Goal: Transaction & Acquisition: Obtain resource

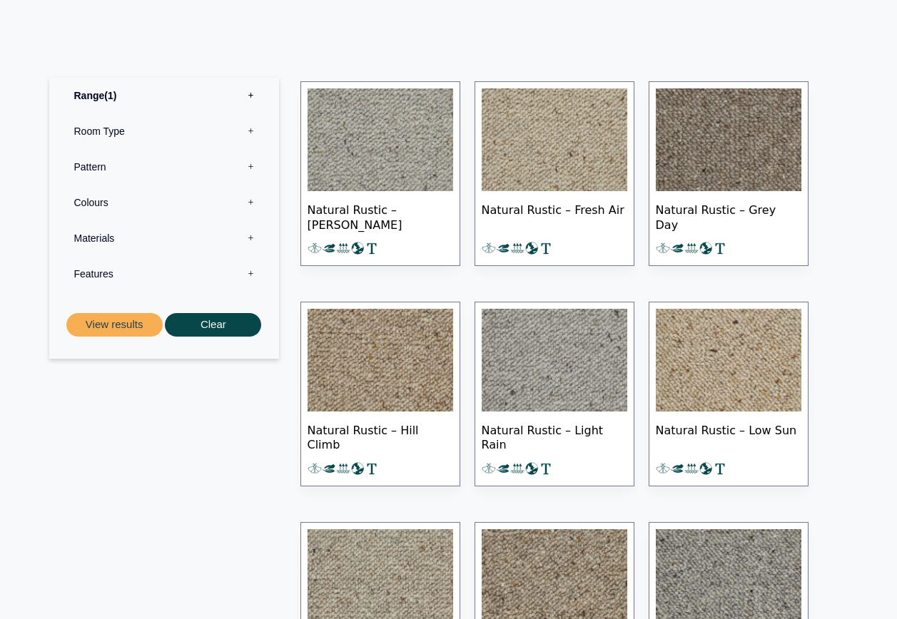
scroll to position [642, 0]
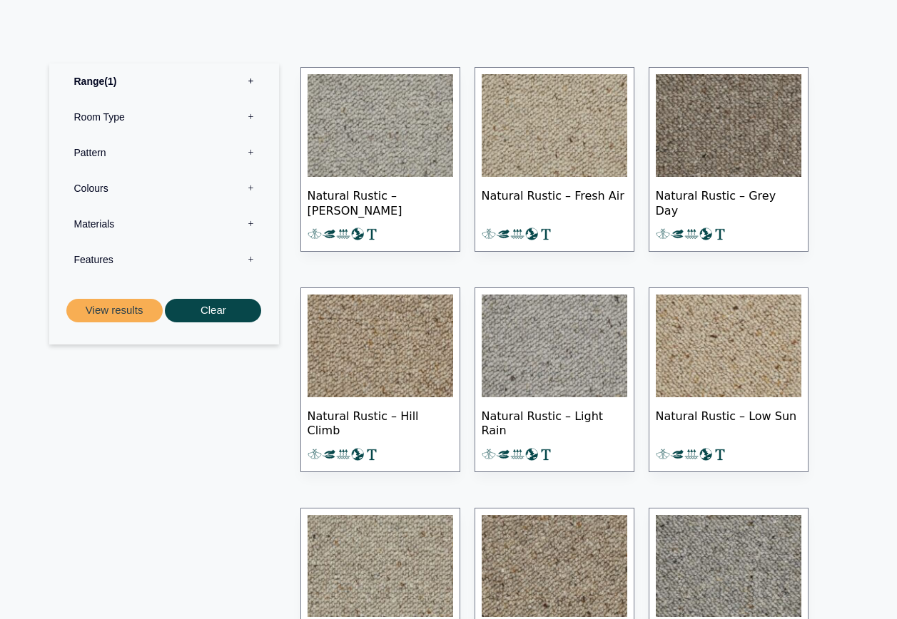
click at [423, 395] on img at bounding box center [381, 346] width 146 height 103
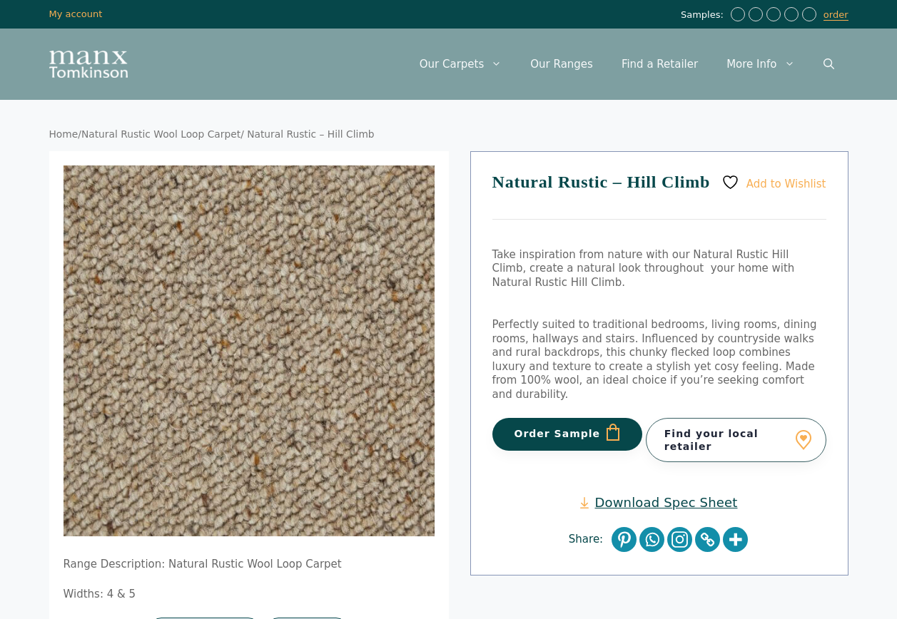
click at [664, 495] on link "Download Spec Sheet" at bounding box center [658, 503] width 157 height 16
click at [84, 16] on link "My account" at bounding box center [76, 14] width 54 height 11
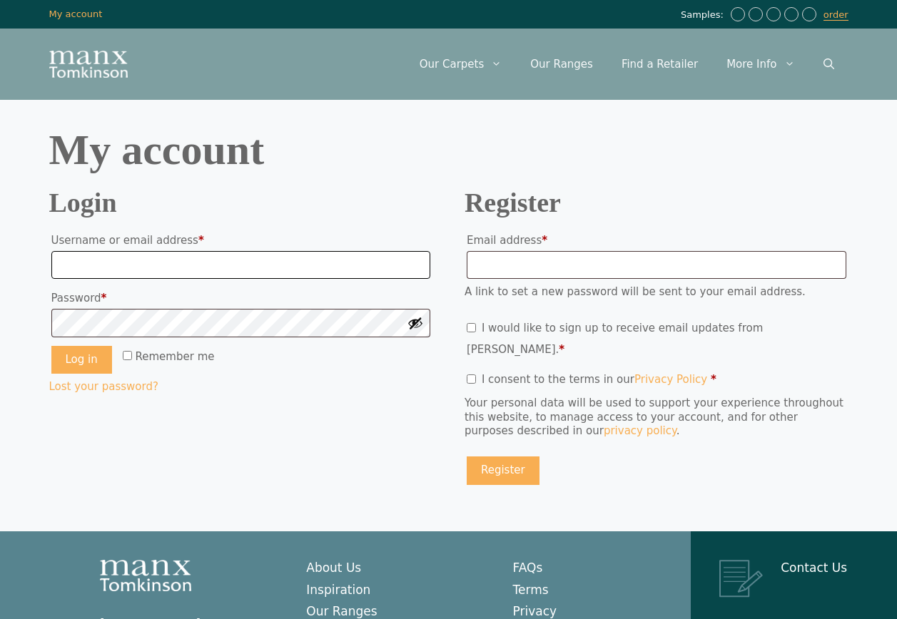
click at [225, 263] on input "Username or email address * Required" at bounding box center [241, 265] width 380 height 29
type input "**********"
click at [51, 346] on button "Log in" at bounding box center [81, 360] width 61 height 29
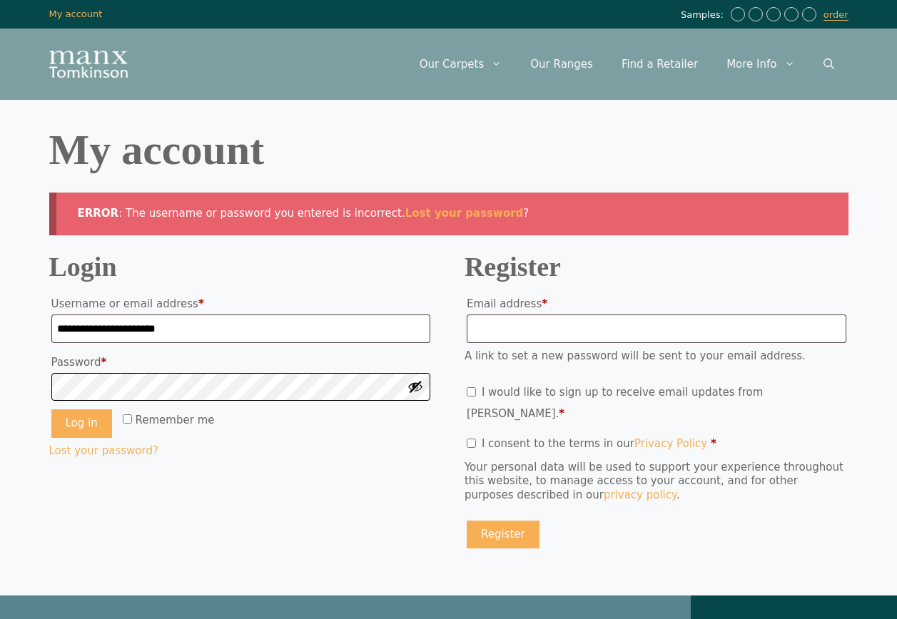
click at [51, 410] on button "Log in" at bounding box center [81, 424] width 61 height 29
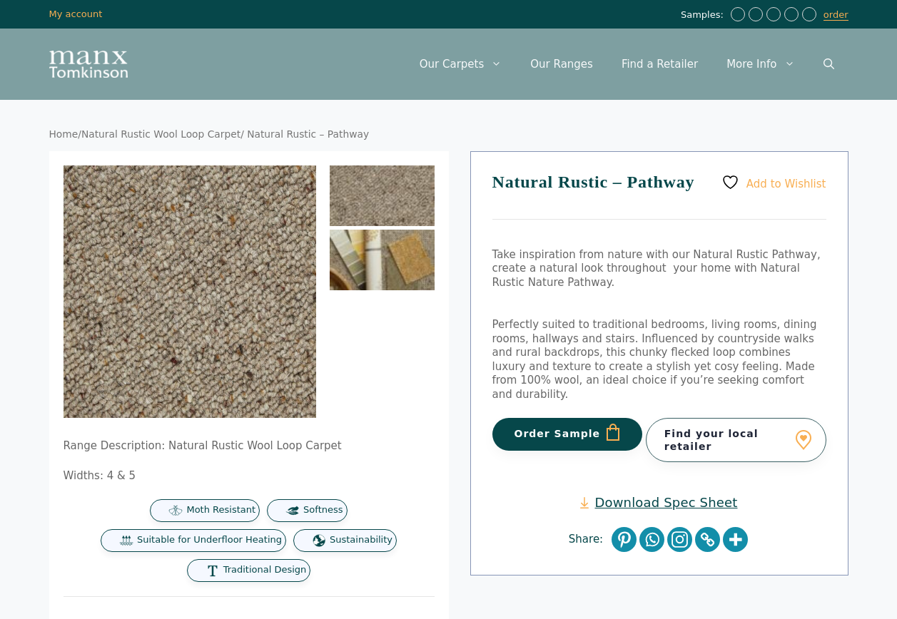
click at [375, 268] on img at bounding box center [382, 260] width 105 height 61
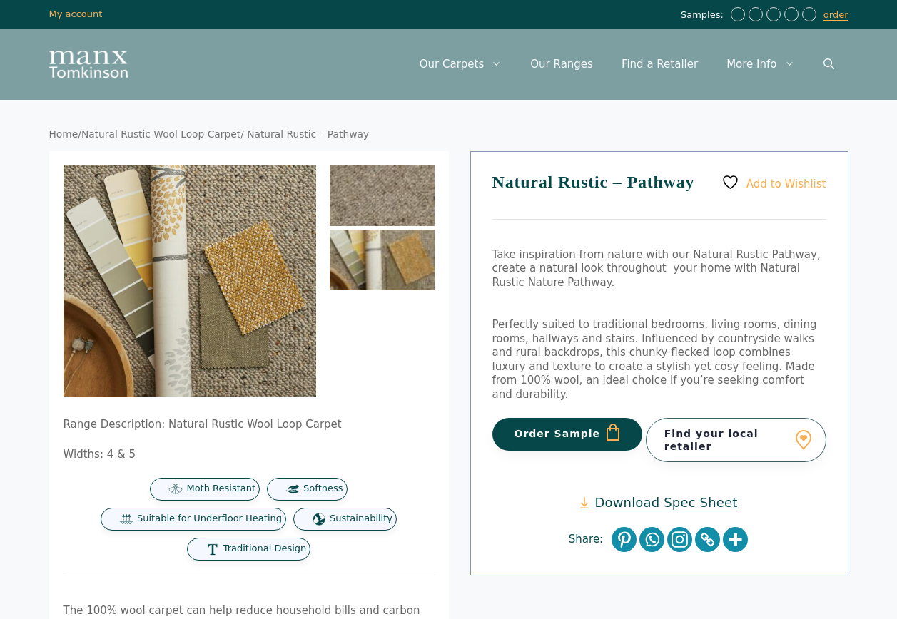
click at [387, 218] on img at bounding box center [382, 196] width 105 height 61
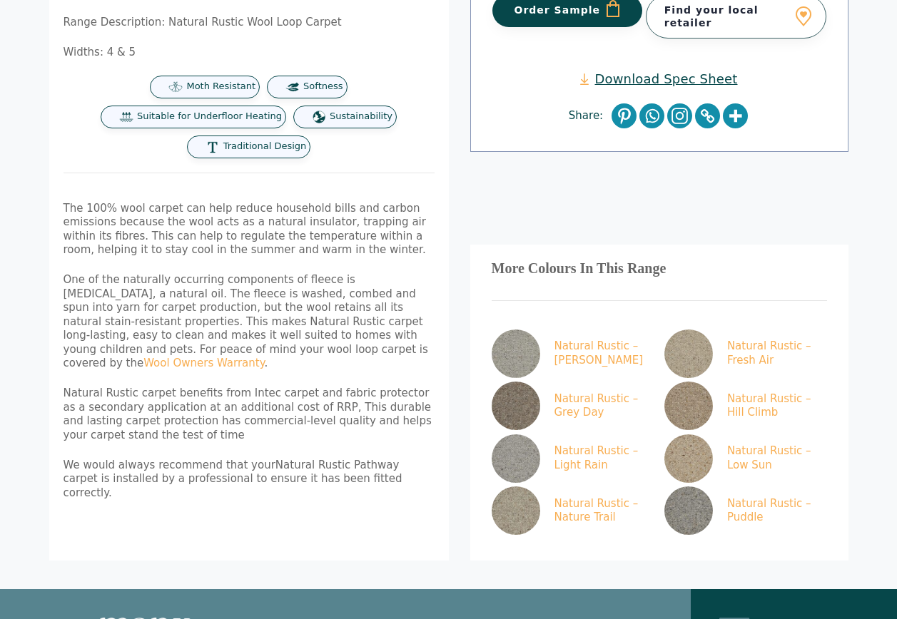
scroll to position [428, 0]
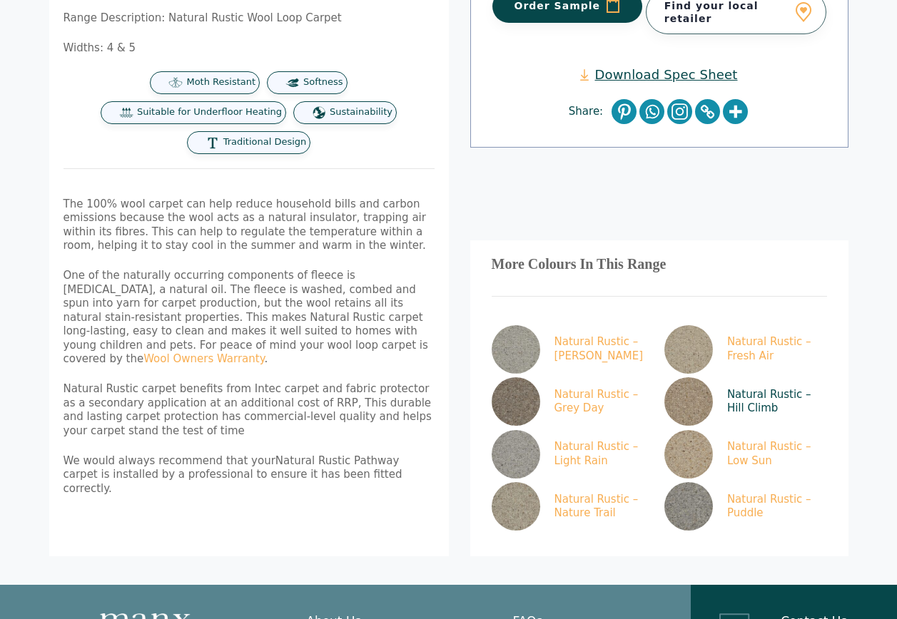
click at [679, 377] on img at bounding box center [688, 401] width 49 height 49
